Goal: Task Accomplishment & Management: Manage account settings

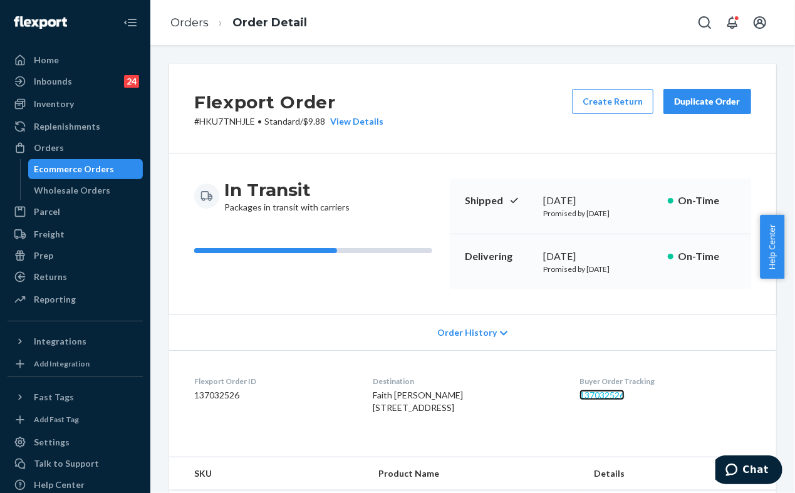
click at [613, 396] on link "137032526" at bounding box center [601, 395] width 45 height 11
click at [41, 284] on div "Returns" at bounding box center [75, 277] width 133 height 18
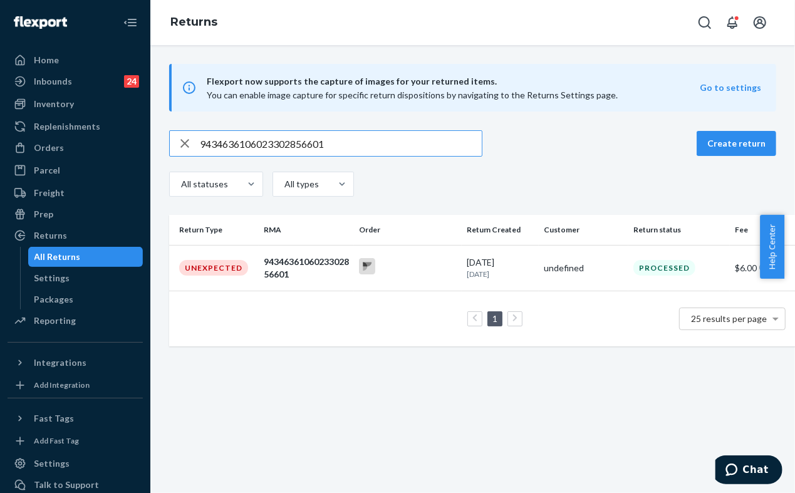
type input "9434636106023302856601"
click at [418, 276] on div at bounding box center [407, 267] width 97 height 19
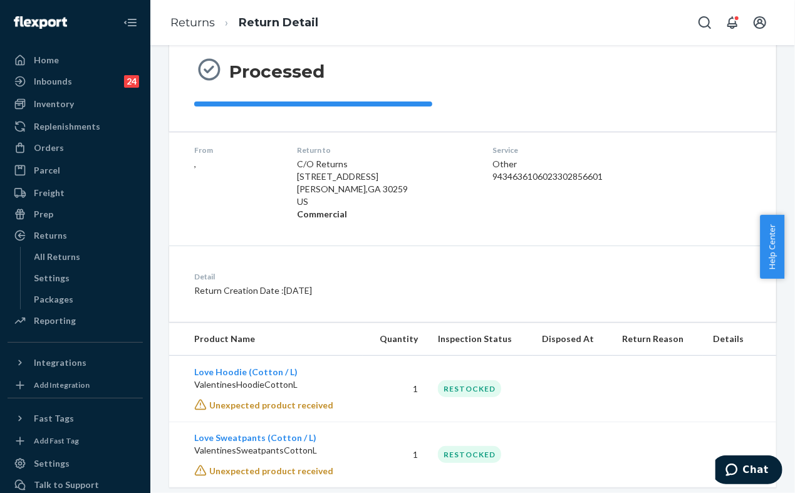
scroll to position [147, 0]
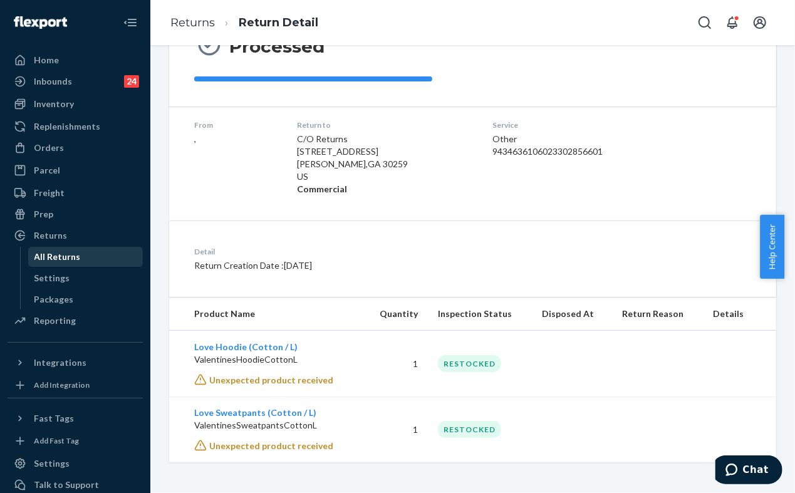
click at [46, 257] on div "All Returns" at bounding box center [57, 257] width 46 height 13
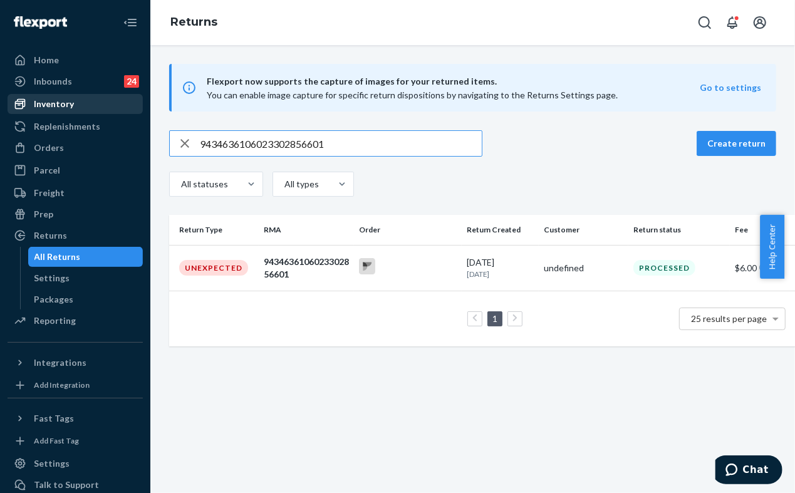
click at [73, 109] on div "Inventory" at bounding box center [75, 104] width 133 height 18
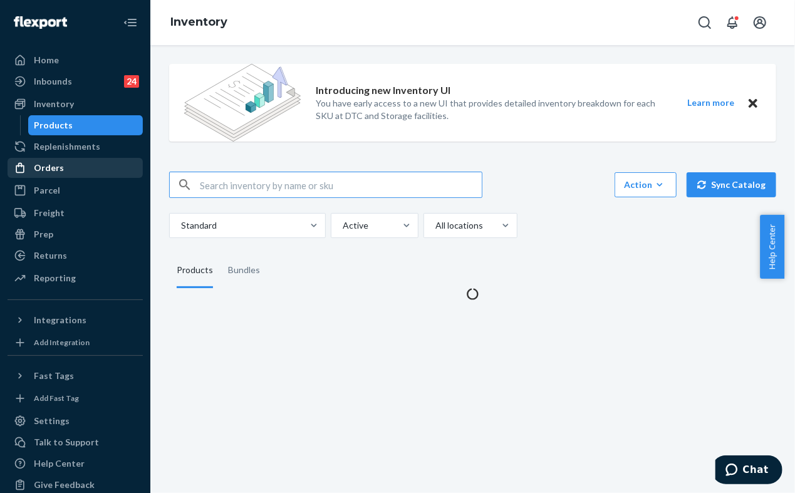
click at [48, 160] on div "Orders" at bounding box center [75, 168] width 133 height 18
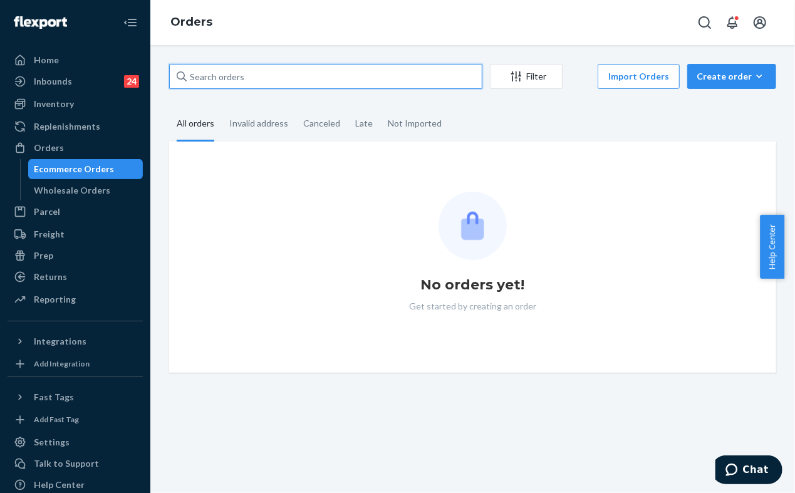
click at [313, 75] on input "text" at bounding box center [325, 76] width 313 height 25
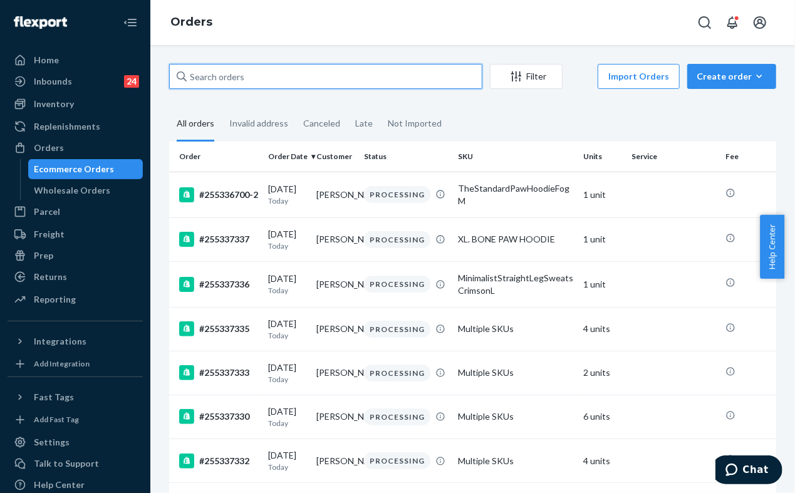
paste input "254646066"
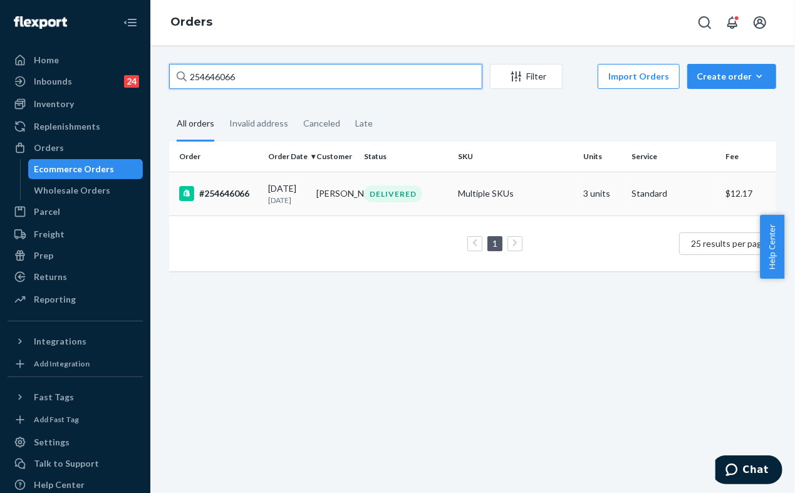
type input "254646066"
click at [435, 194] on div "DELIVERED" at bounding box center [405, 193] width 89 height 17
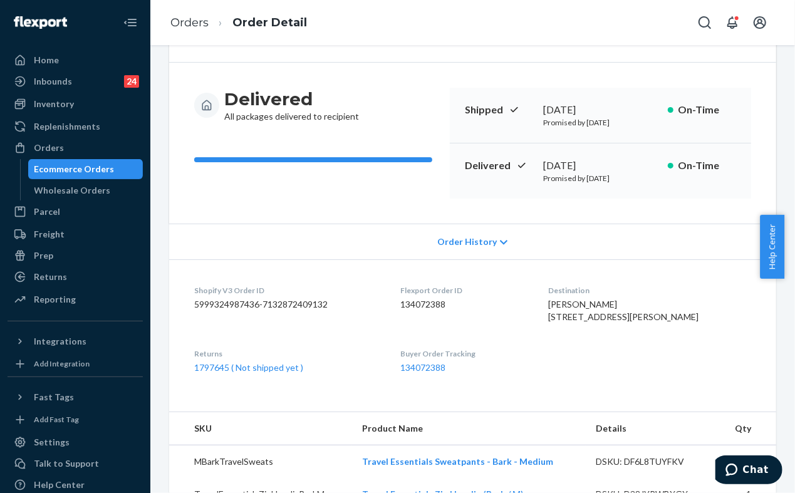
scroll to position [209, 0]
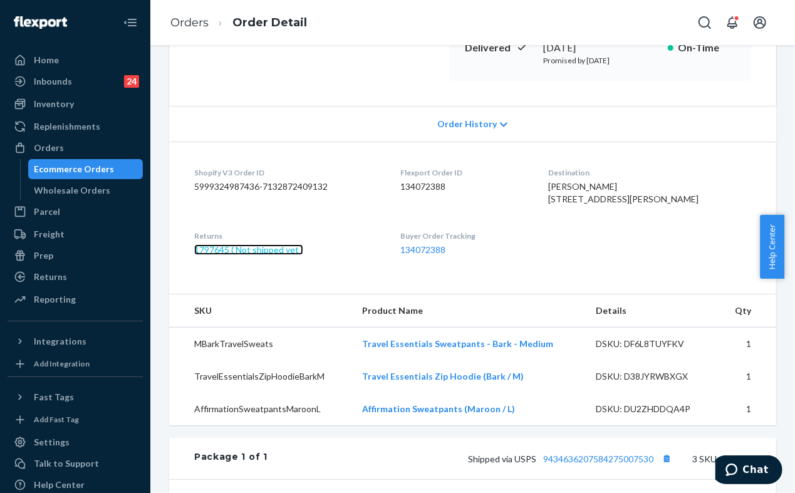
click at [281, 255] on link "1797645 ( Not shipped yet )" at bounding box center [248, 249] width 109 height 11
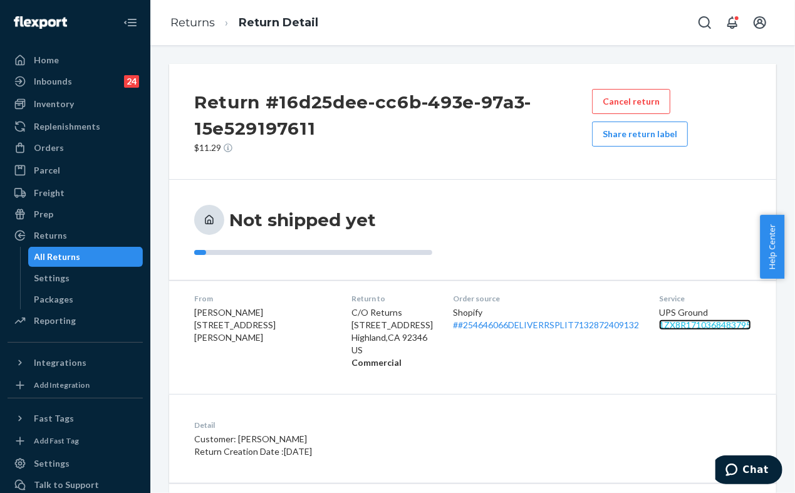
click at [699, 326] on link "1ZX8R1710368483795" at bounding box center [705, 325] width 92 height 11
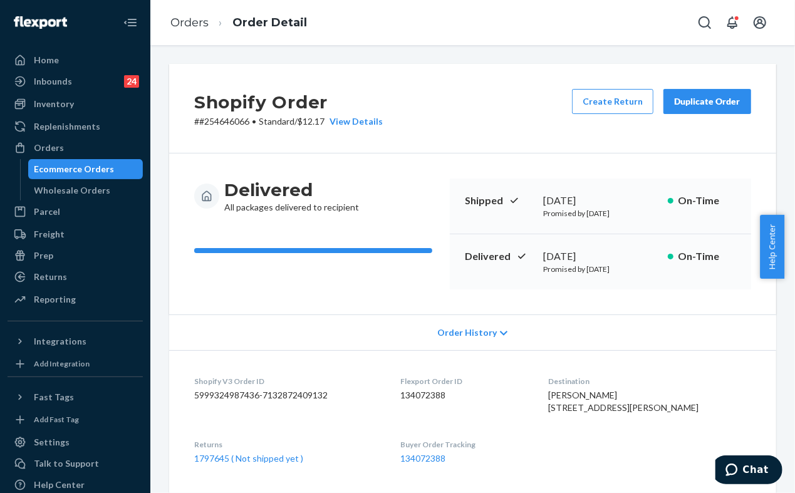
click at [690, 97] on div "Duplicate Order" at bounding box center [707, 101] width 66 height 13
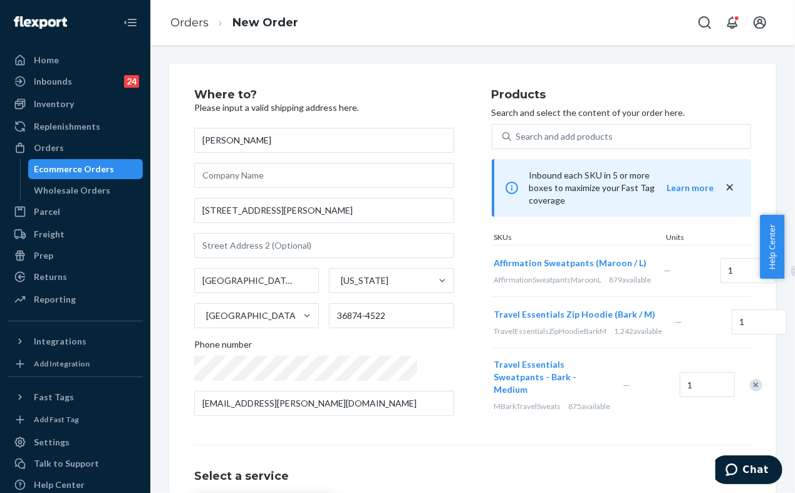
click at [791, 272] on div "Remove Item" at bounding box center [797, 271] width 13 height 13
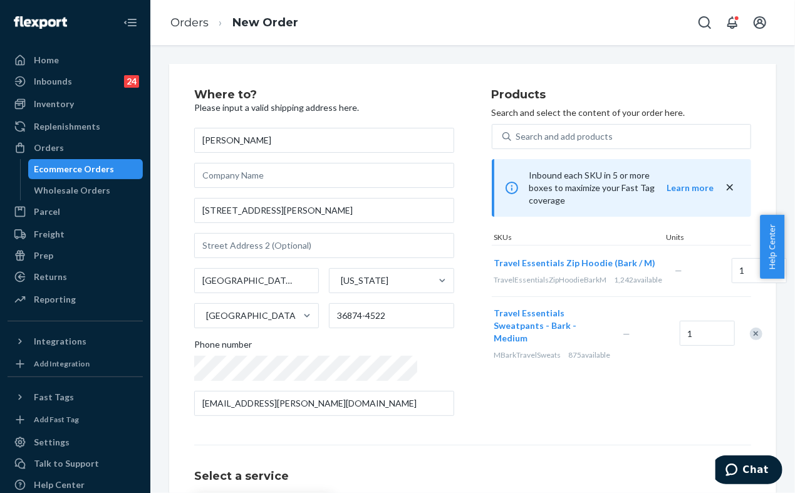
click at [794, 269] on div "Remove Item" at bounding box center [808, 271] width 13 height 13
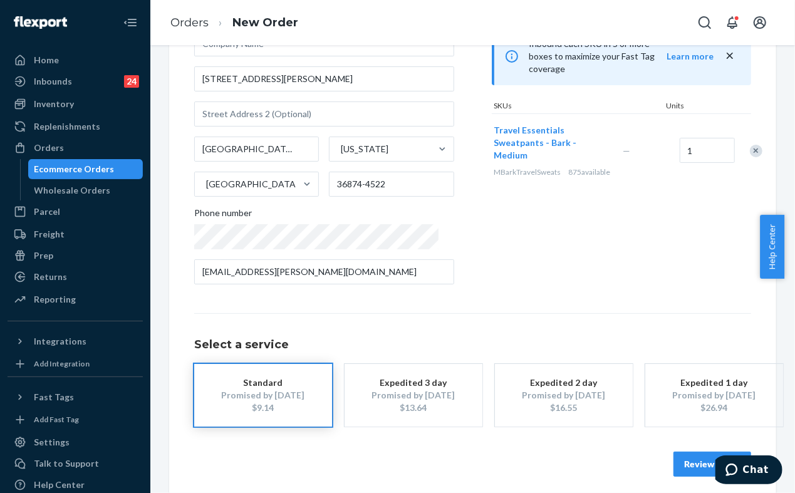
scroll to position [139, 0]
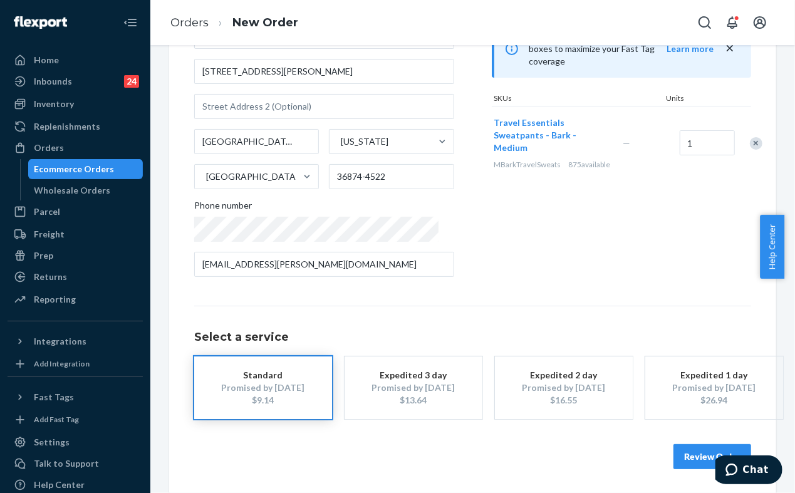
click at [682, 455] on button "Review Order" at bounding box center [712, 456] width 78 height 25
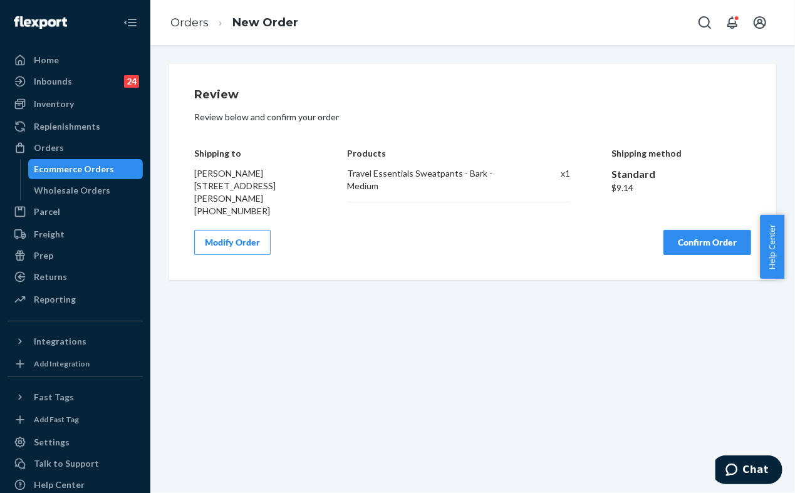
click at [676, 245] on button "Confirm Order" at bounding box center [707, 242] width 88 height 25
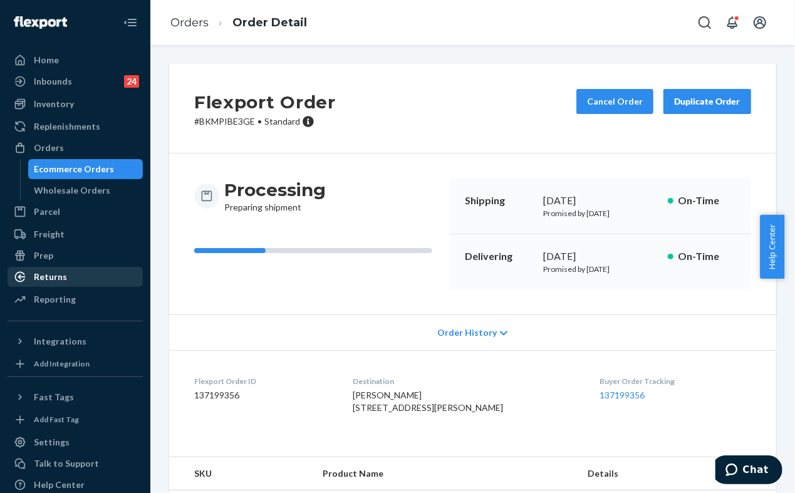
click at [56, 271] on div "Returns" at bounding box center [50, 277] width 33 height 13
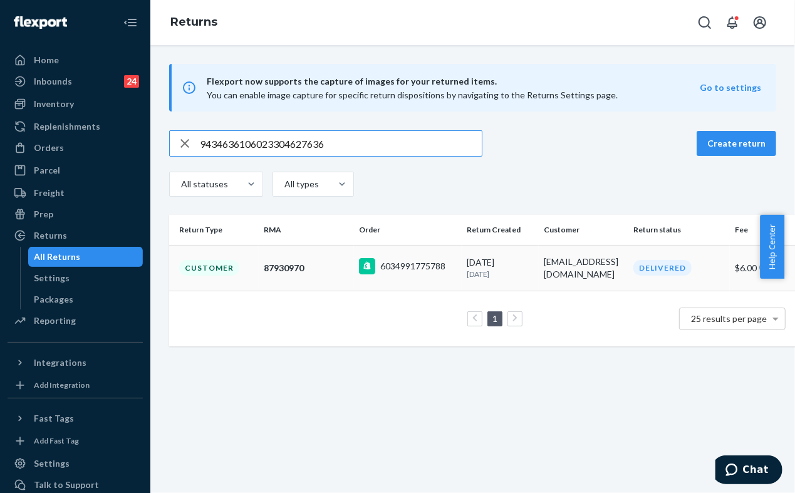
type input "9434636106023304627636"
click at [321, 277] on td "87930970" at bounding box center [306, 268] width 95 height 46
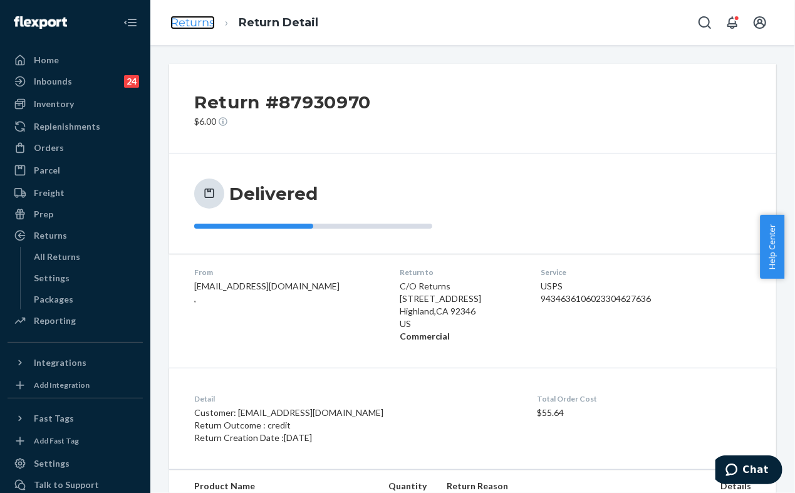
click at [204, 25] on link "Returns" at bounding box center [192, 23] width 44 height 14
